Goal: Information Seeking & Learning: Learn about a topic

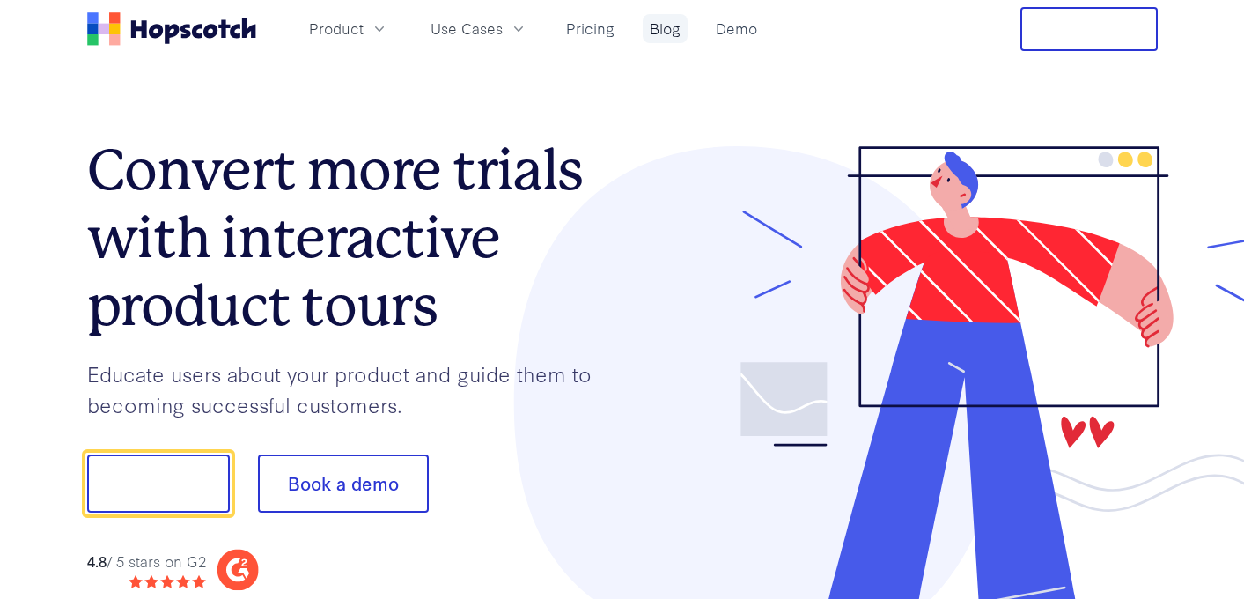
click at [658, 38] on link "Blog" at bounding box center [665, 28] width 45 height 29
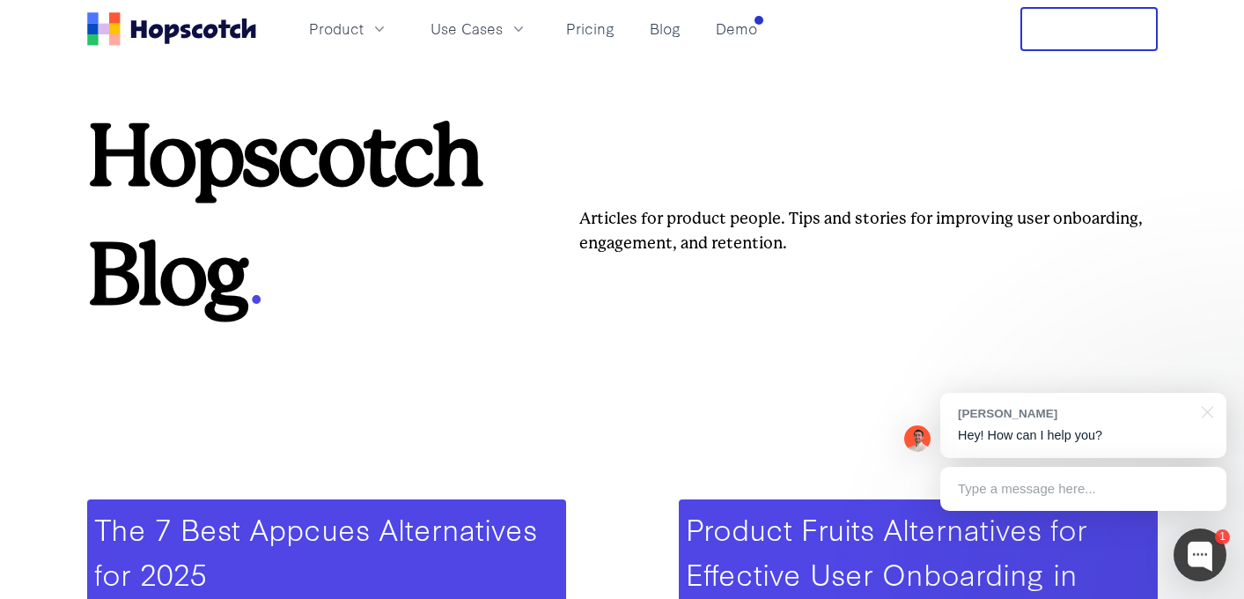
click at [151, 35] on icon "Home" at bounding box center [155, 31] width 14 height 14
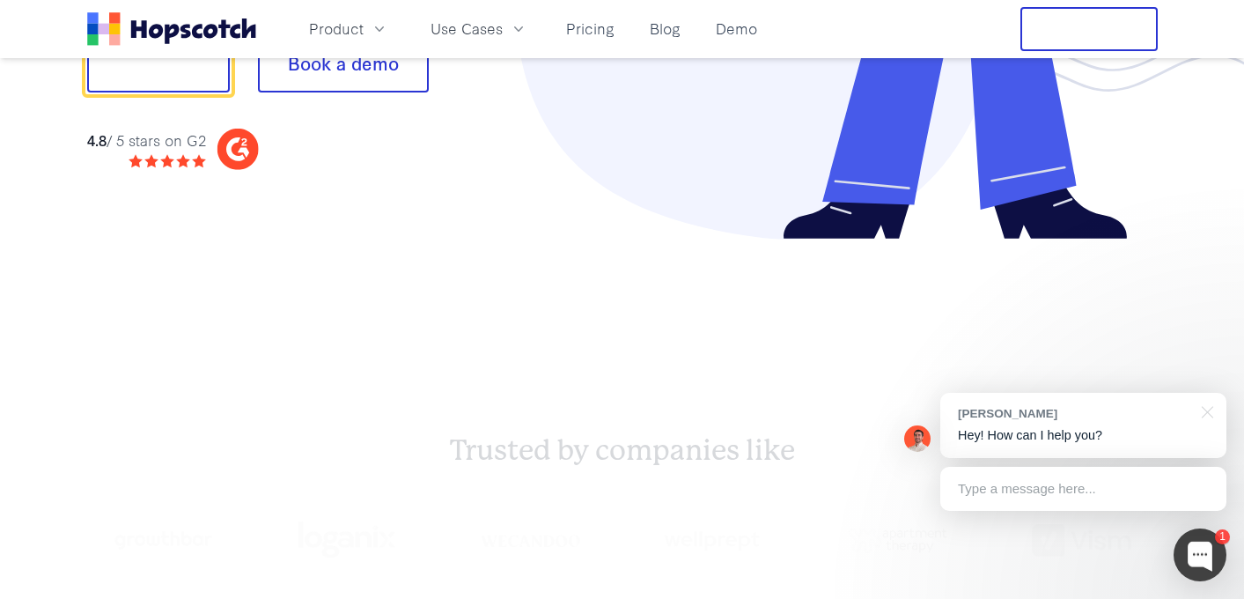
scroll to position [475, 0]
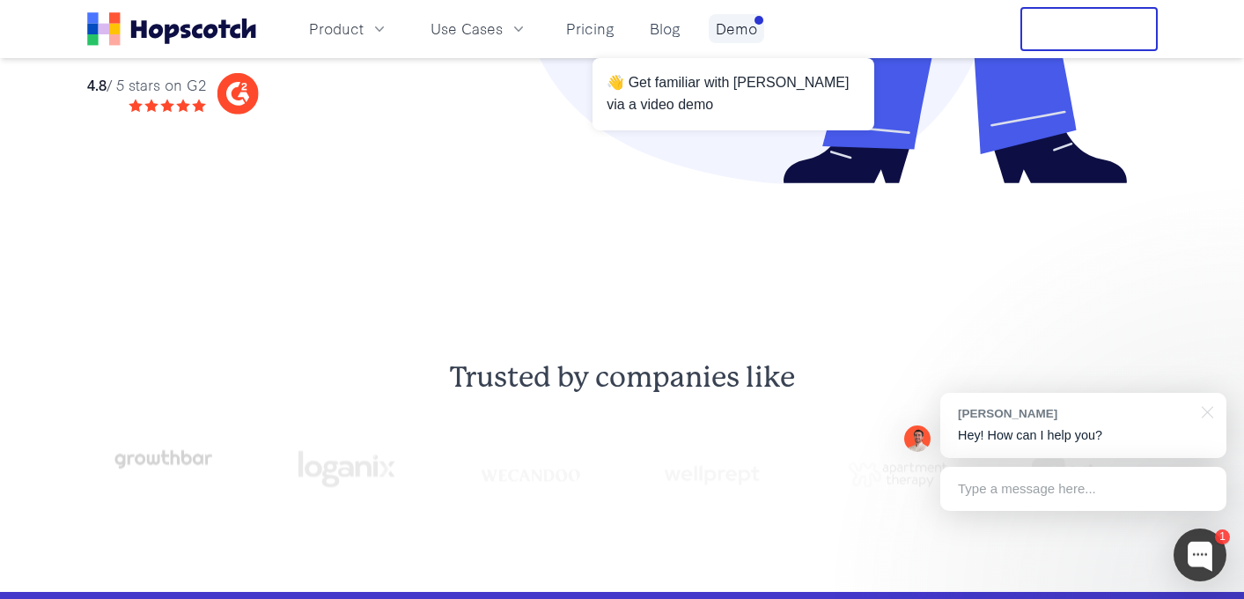
click at [734, 26] on link "Demo" at bounding box center [736, 28] width 55 height 29
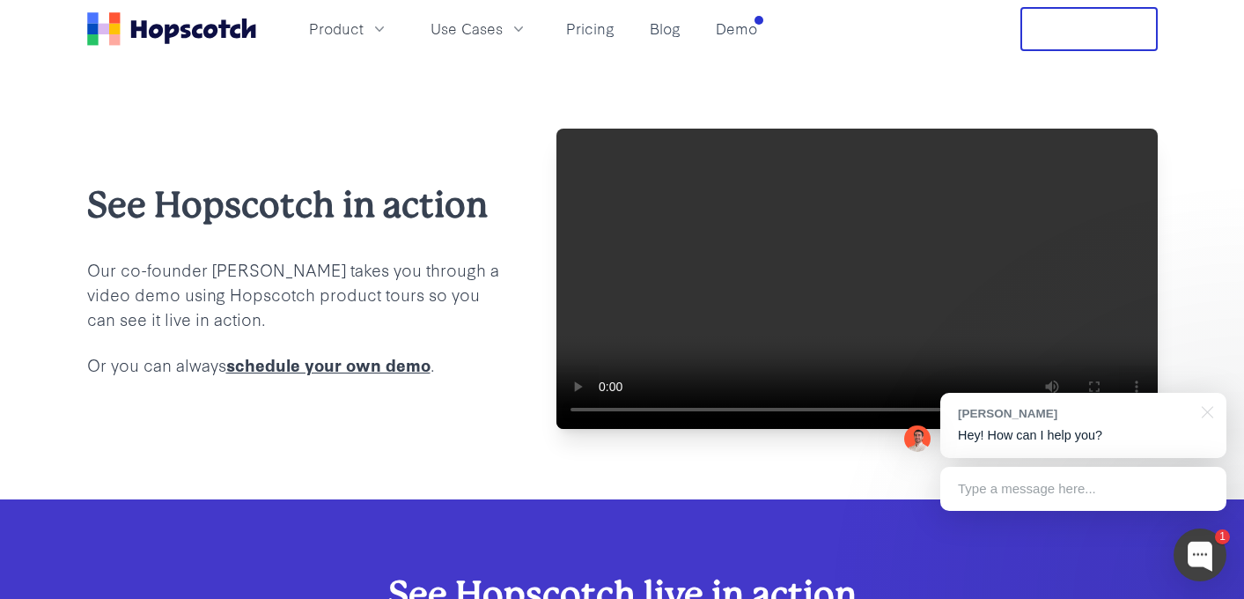
click at [167, 20] on icon "Home" at bounding box center [171, 28] width 169 height 33
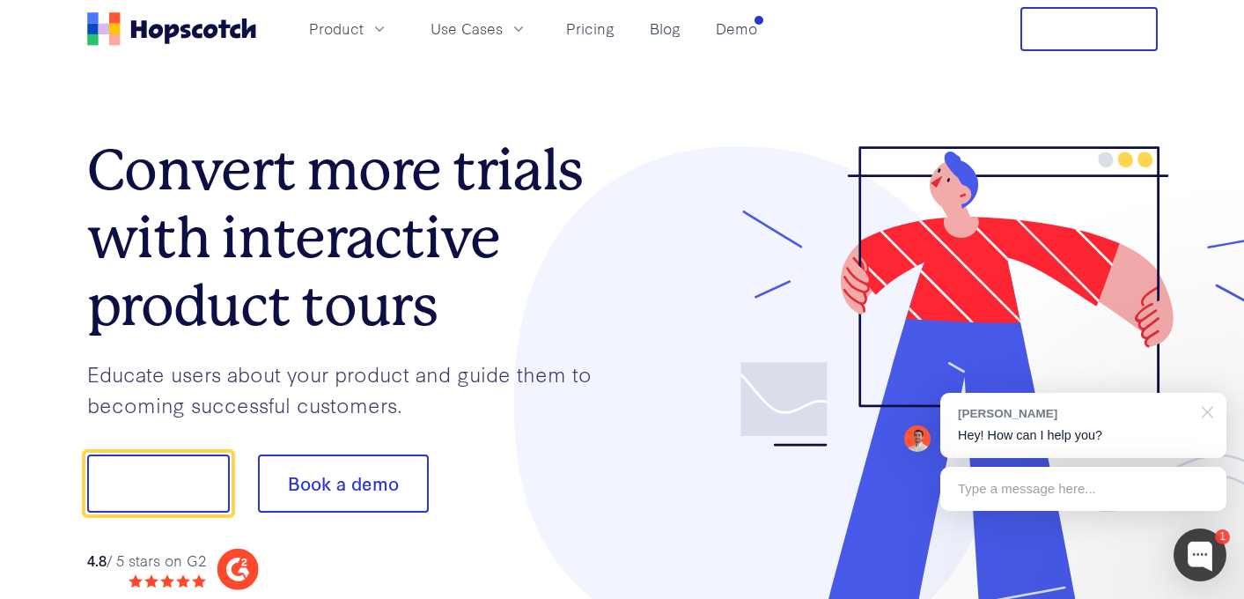
click at [1209, 416] on div at bounding box center [1204, 411] width 44 height 36
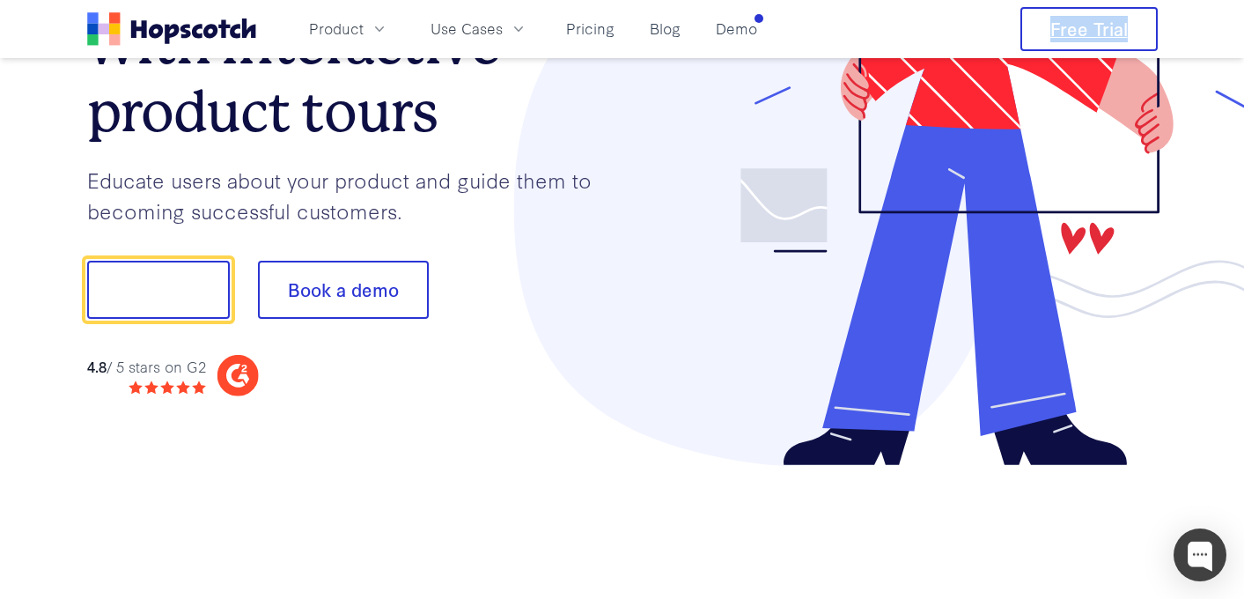
scroll to position [195, 0]
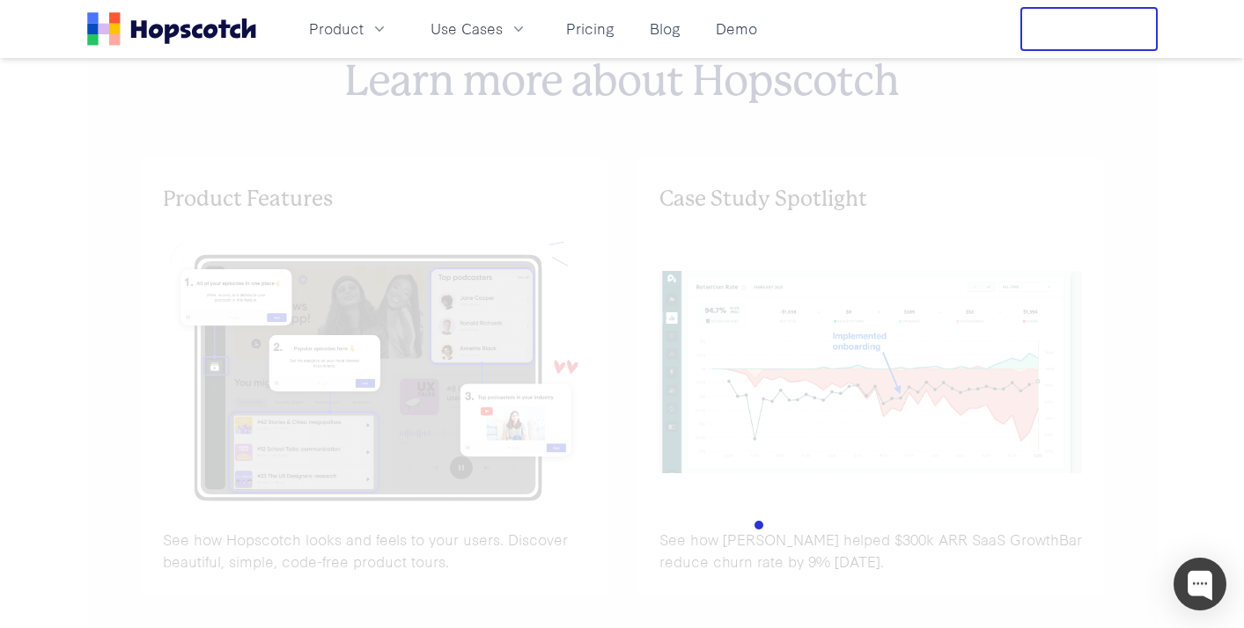
scroll to position [6507, 0]
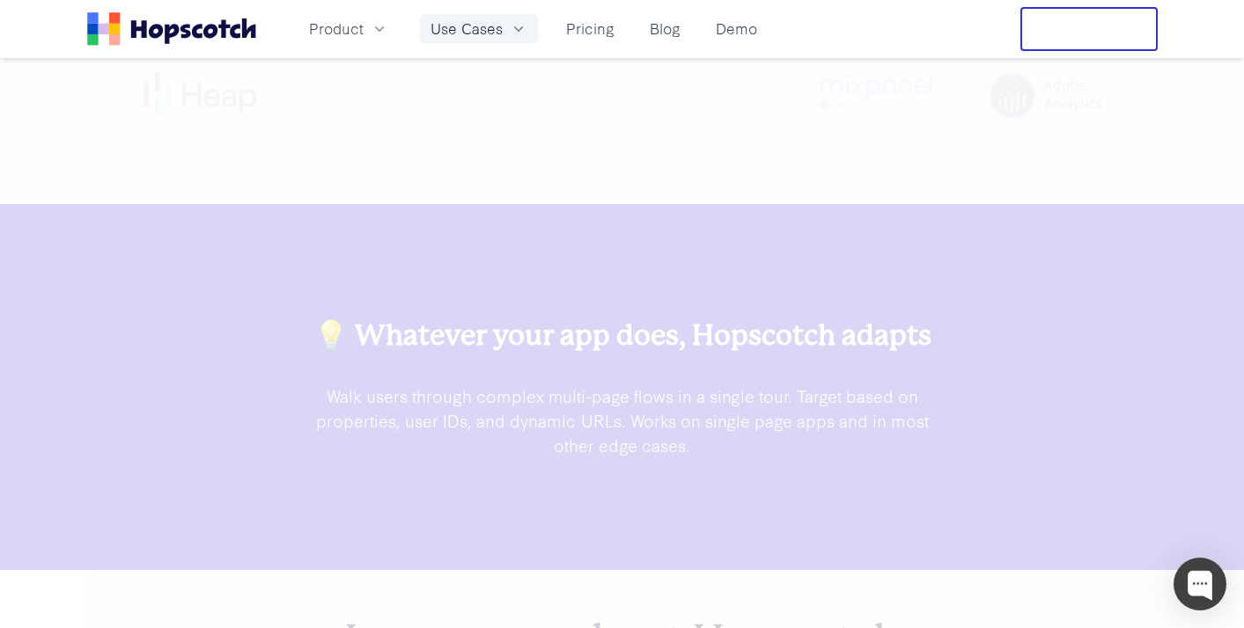
scroll to position [4992, 0]
